Goal: Communication & Community: Answer question/provide support

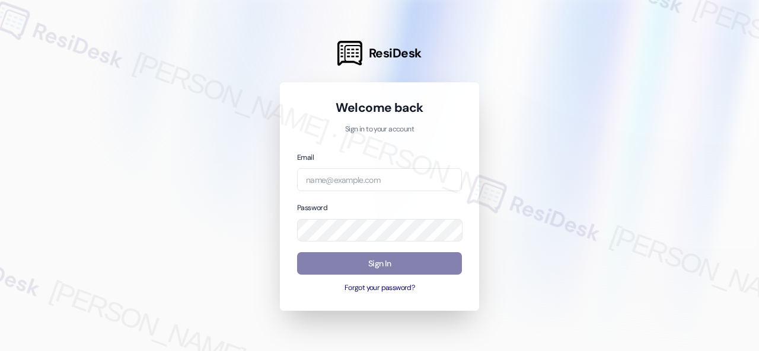
click at [128, 193] on div at bounding box center [379, 175] width 759 height 351
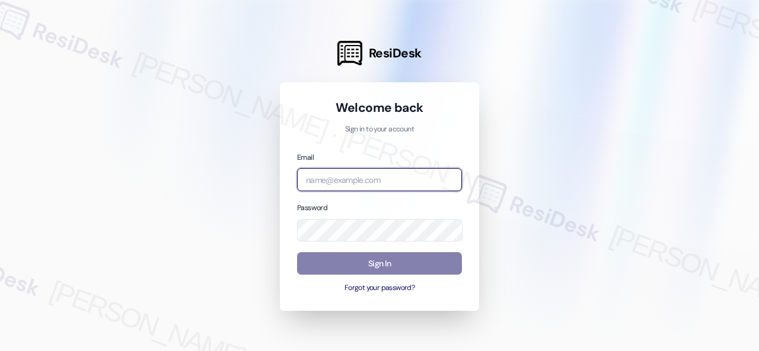
click at [344, 177] on input "email" at bounding box center [379, 179] width 165 height 23
paste input "automated-surveys-baron_properties-[PERSON_NAME].[PERSON_NAME]@baron_[DOMAIN_NA…"
type input "automated-surveys-baron_properties-[PERSON_NAME].[PERSON_NAME]@baron_[DOMAIN_NA…"
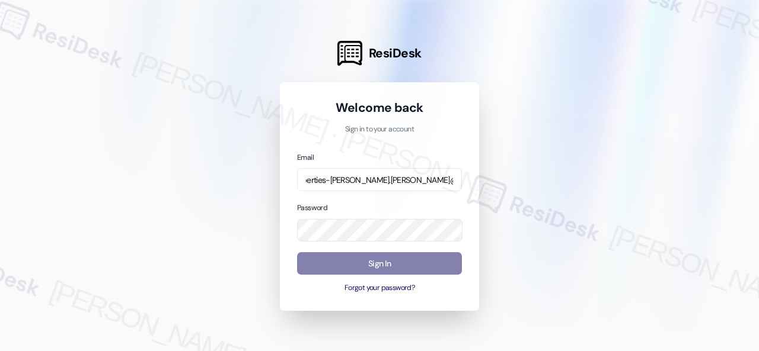
scroll to position [0, 0]
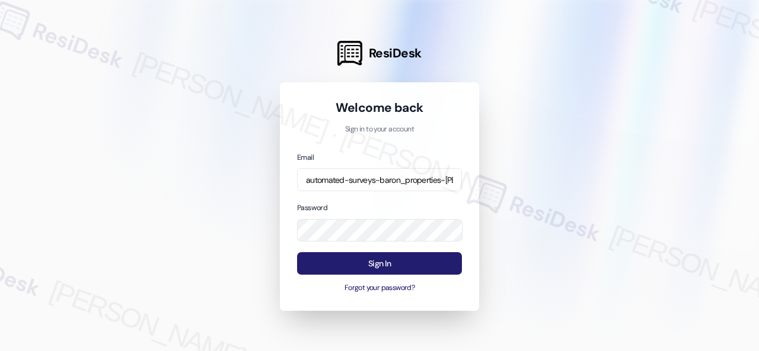
click at [339, 265] on button "Sign In" at bounding box center [379, 263] width 165 height 23
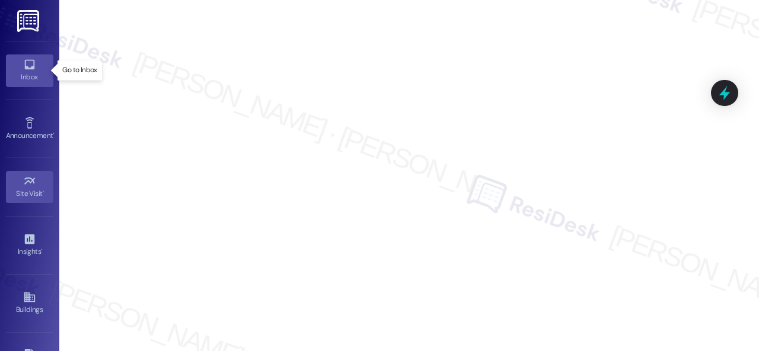
click at [21, 75] on div "Inbox" at bounding box center [29, 77] width 59 height 12
